Goal: Check status: Check status

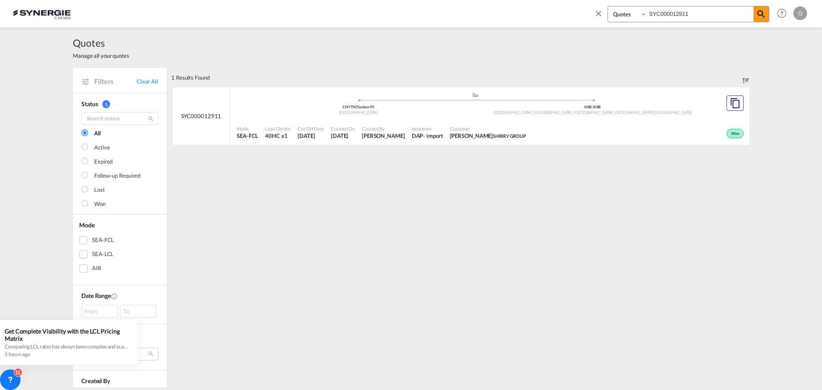
select select "Quotes"
drag, startPoint x: 713, startPoint y: 13, endPoint x: 633, endPoint y: 15, distance: 80.1
click at [633, 15] on div "Bookings Quotes Enquiries SYC000012911" at bounding box center [689, 14] width 162 height 16
paste input "3115"
type input "SYC000013115"
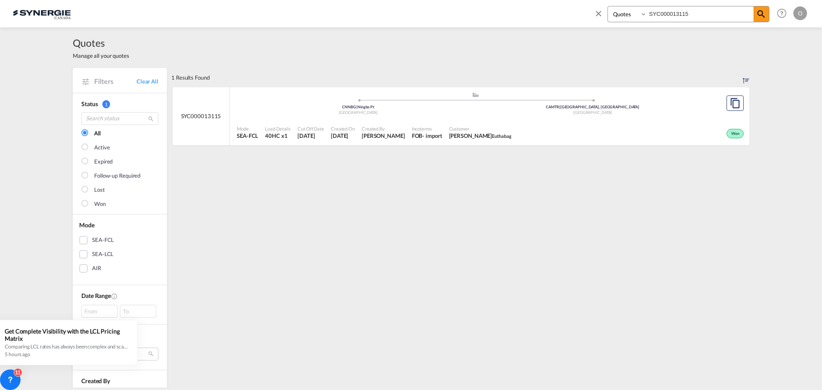
click at [540, 115] on div "[GEOGRAPHIC_DATA]" at bounding box center [593, 113] width 235 height 6
click at [703, 15] on input "SYC000013115" at bounding box center [700, 13] width 107 height 15
click at [756, 15] on span at bounding box center [761, 13] width 15 height 15
click at [474, 126] on span "Customer" at bounding box center [480, 128] width 63 height 6
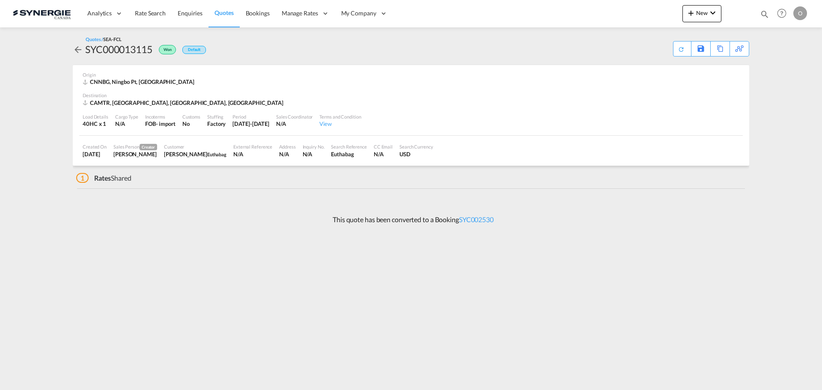
click at [763, 14] on md-icon "icon-magnify" at bounding box center [764, 13] width 9 height 9
click at [678, 15] on input at bounding box center [700, 13] width 107 height 15
click at [611, 18] on select "Bookings Quotes Enquiries" at bounding box center [628, 13] width 41 height 15
select select "Quotes"
click at [608, 6] on select "Bookings Quotes Enquiries" at bounding box center [628, 13] width 41 height 15
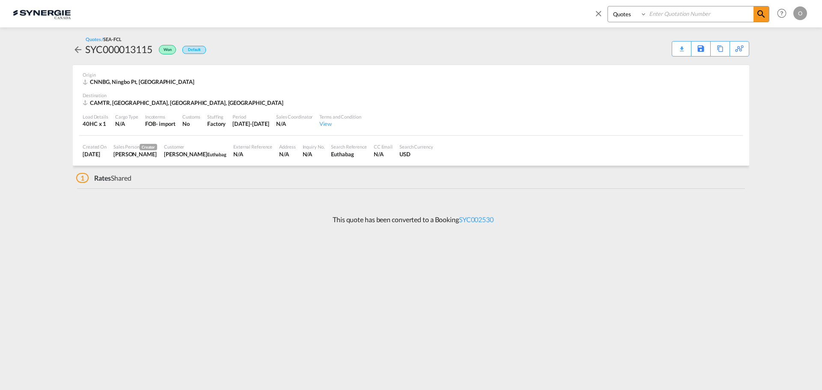
click at [687, 14] on input at bounding box center [700, 13] width 107 height 15
paste input "SYC000013115"
type input "SYC000013115"
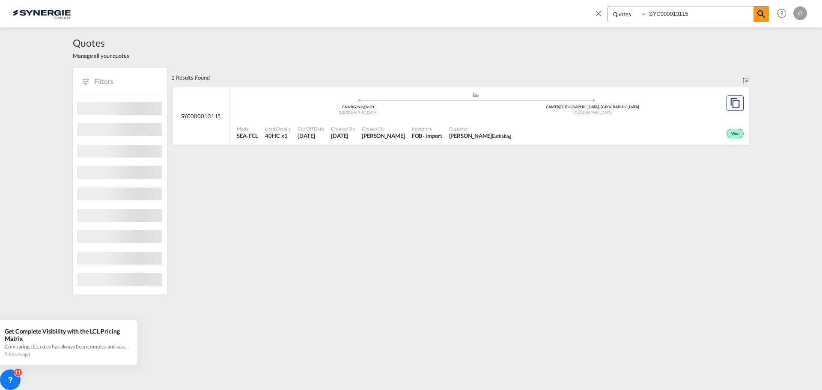
click at [471, 134] on span "[PERSON_NAME]" at bounding box center [480, 136] width 63 height 8
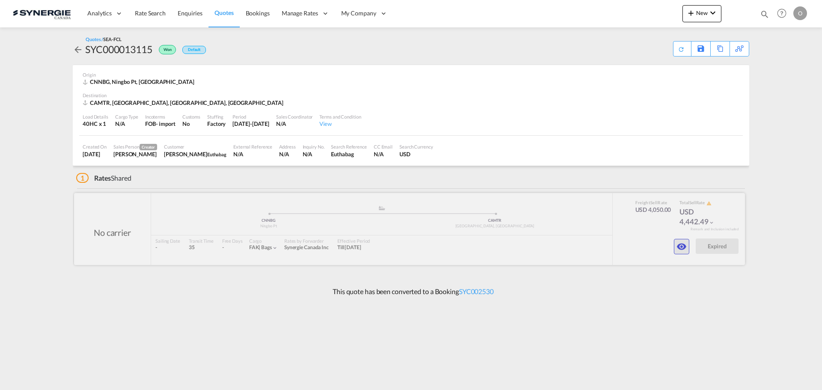
click at [678, 242] on md-icon "icon-eye" at bounding box center [682, 247] width 10 height 10
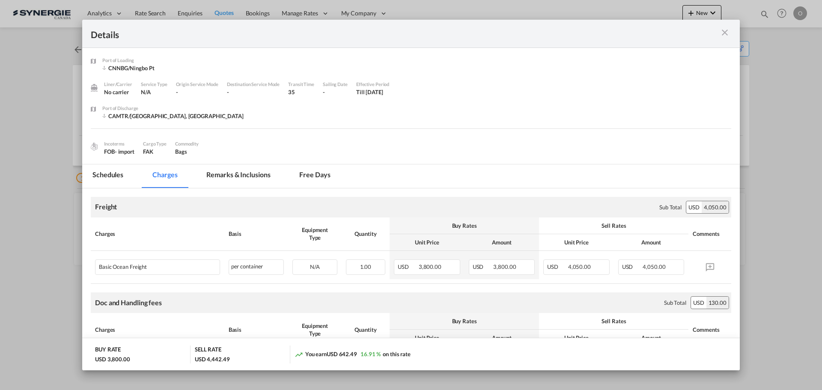
click at [250, 173] on md-tab-item "Remarks & Inclusions" at bounding box center [238, 176] width 84 height 24
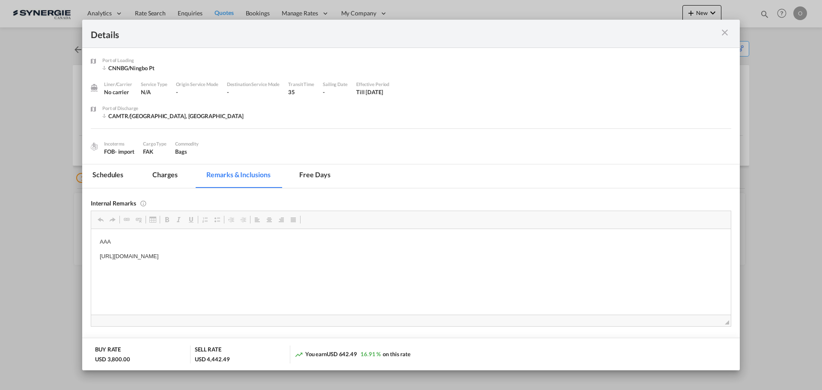
drag, startPoint x: 97, startPoint y: 255, endPoint x: 330, endPoint y: 254, distance: 233.4
copy p "[URL][DOMAIN_NAME]"
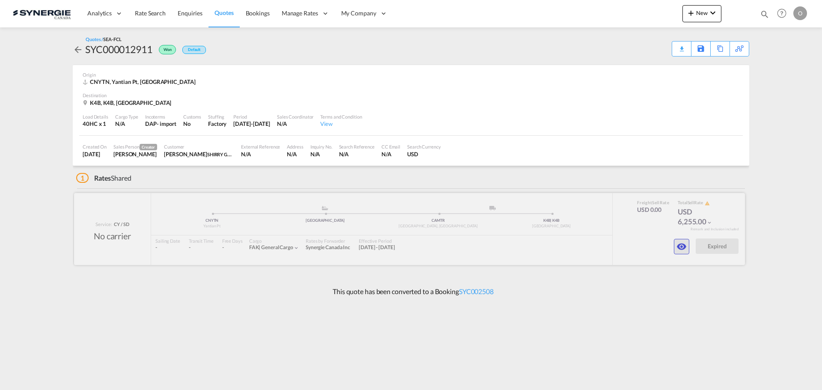
click at [678, 248] on md-icon "icon-eye" at bounding box center [682, 247] width 10 height 10
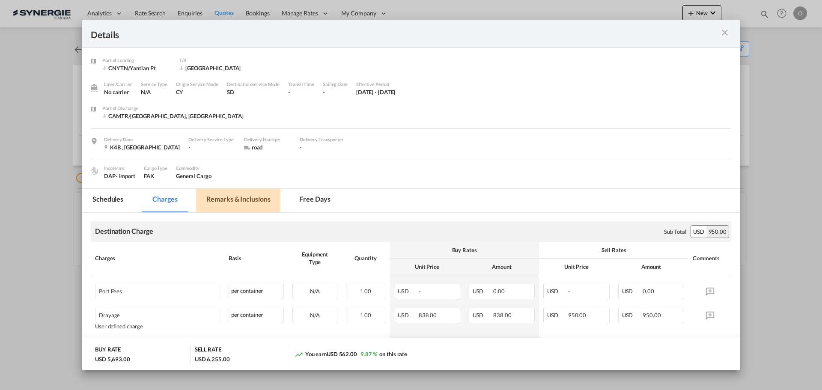
click at [245, 205] on md-tab-item "Remarks & Inclusions" at bounding box center [238, 201] width 84 height 24
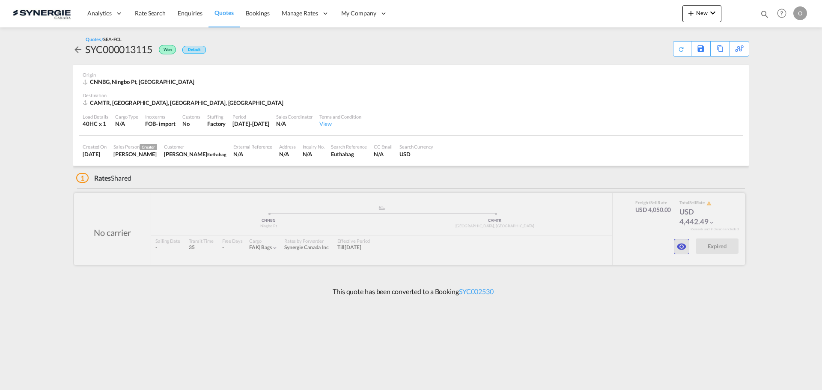
click at [678, 247] on md-icon "icon-eye" at bounding box center [682, 247] width 10 height 10
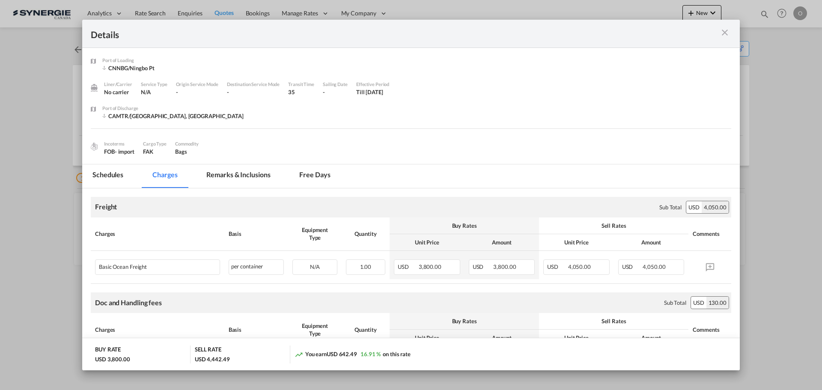
drag, startPoint x: 253, startPoint y: 171, endPoint x: 289, endPoint y: 195, distance: 43.6
click at [252, 171] on md-tab-item "Remarks & Inclusions" at bounding box center [238, 176] width 84 height 24
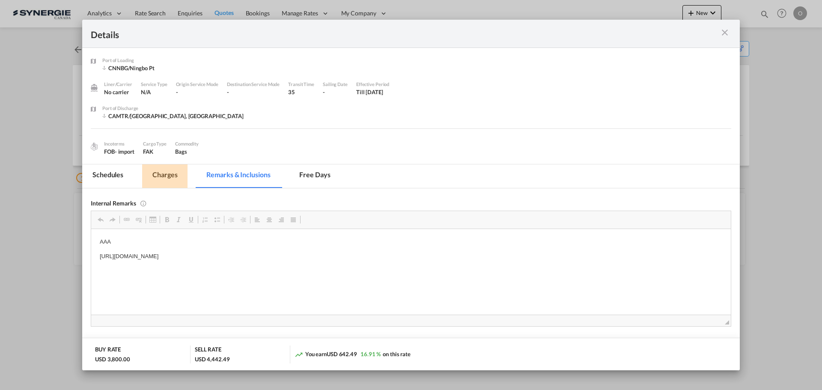
drag, startPoint x: 171, startPoint y: 173, endPoint x: 174, endPoint y: 179, distance: 6.1
click at [171, 173] on md-tab-item "Charges" at bounding box center [164, 176] width 45 height 24
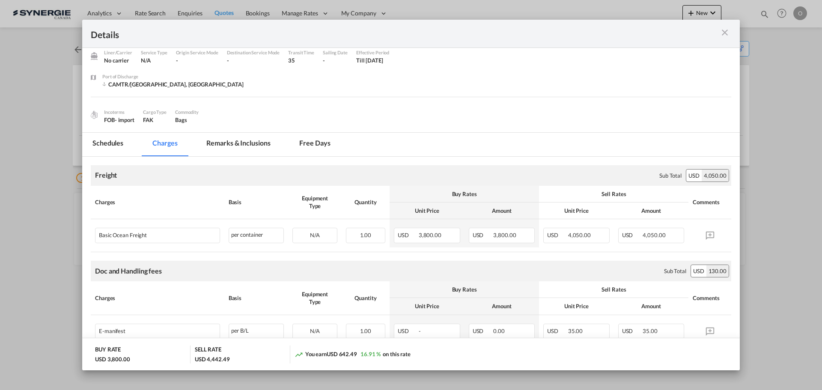
scroll to position [11, 0]
